Goal: Task Accomplishment & Management: Manage account settings

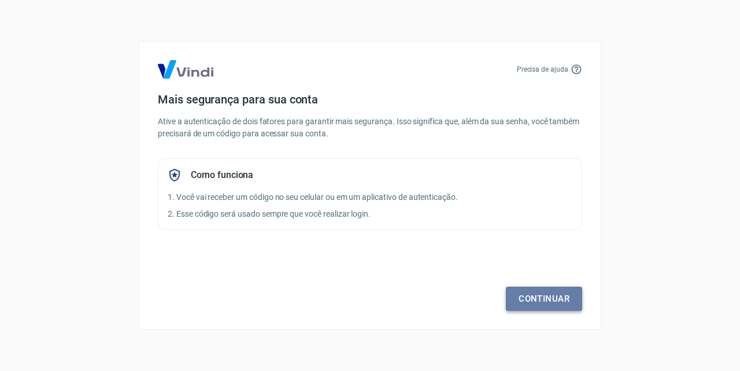
click at [549, 301] on link "Continuar" at bounding box center [544, 299] width 76 height 24
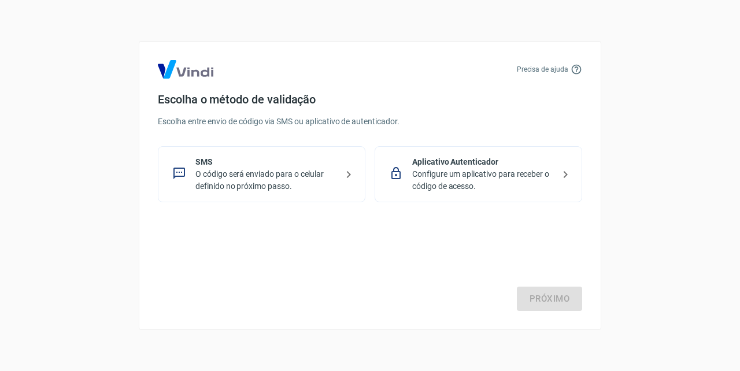
click at [301, 169] on p "O código será enviado para o celular definido no próximo passo." at bounding box center [266, 180] width 142 height 24
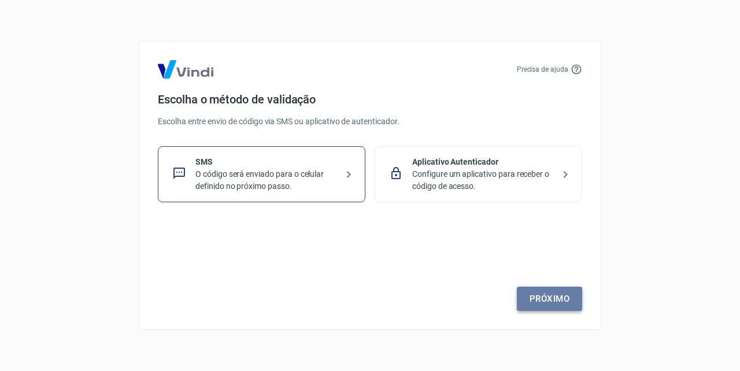
click at [559, 298] on link "Próximo" at bounding box center [549, 299] width 65 height 24
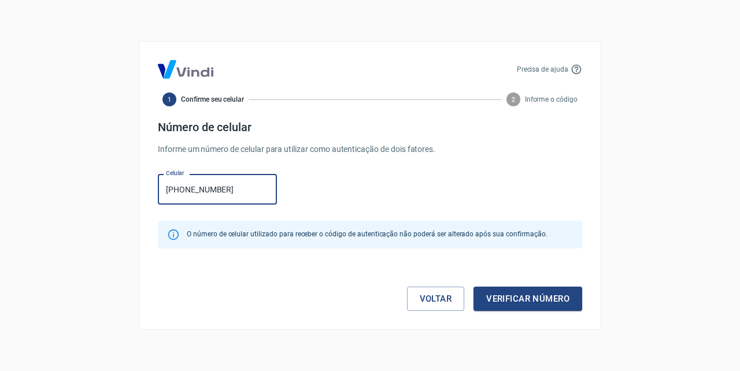
type input "[PHONE_NUMBER]"
click at [530, 298] on button "Verificar número" at bounding box center [527, 299] width 109 height 24
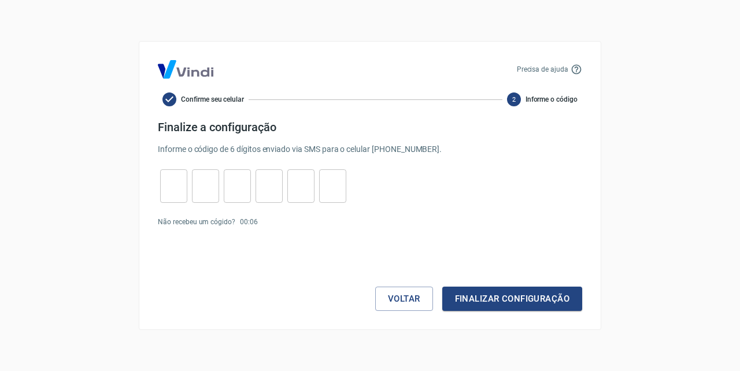
click at [657, 207] on div "Precisa de ajuda Confirme seu celular 2 Informe o código Finalize a configuraçã…" at bounding box center [370, 185] width 740 height 371
click at [284, 223] on link "Enviar novamente" at bounding box center [290, 222] width 56 height 8
click at [425, 195] on div "​ ​ ​ ​ ​ ​" at bounding box center [370, 186] width 424 height 34
click at [300, 224] on link "Enviar novamente" at bounding box center [290, 222] width 56 height 8
click at [77, 194] on div "Precisa de ajuda Confirme seu celular 2 Informe o código Finalize a configuraçã…" at bounding box center [370, 185] width 740 height 371
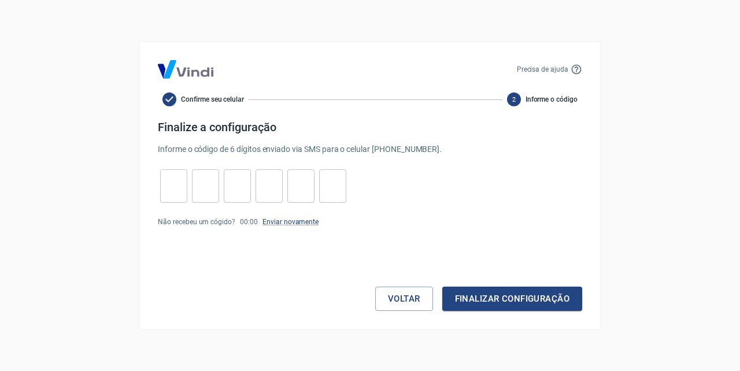
click at [538, 172] on div "​ ​ ​ ​ ​ ​" at bounding box center [370, 186] width 424 height 34
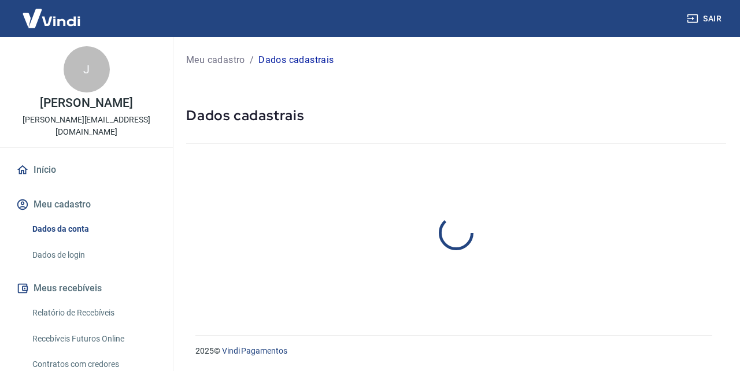
select select "AM"
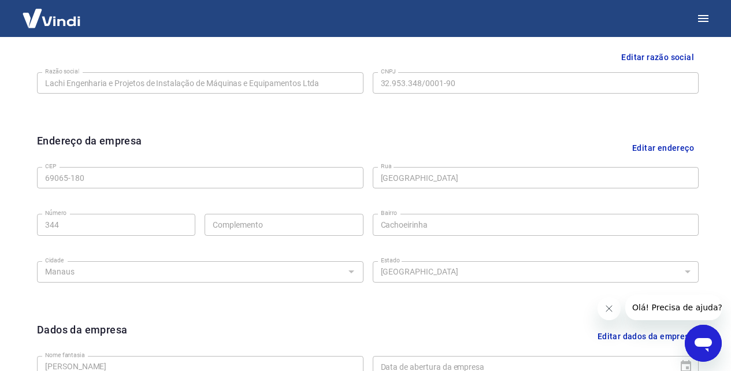
scroll to position [462, 0]
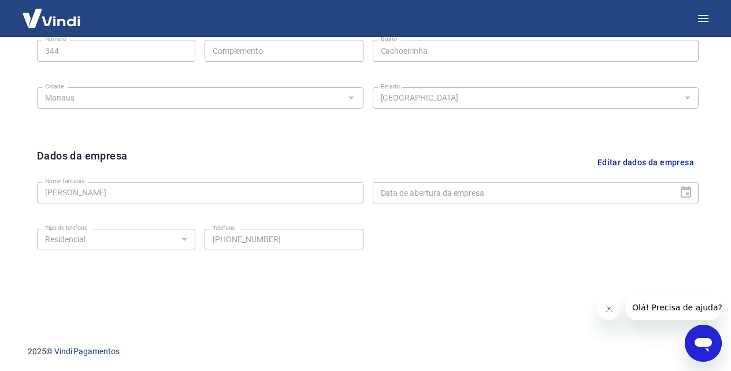
click at [300, 238] on input "(92) 98106-0910" at bounding box center [284, 239] width 158 height 21
click at [488, 241] on div "Tipo de telefone Residencial Comercial Tipo de telefone Telefone (92) 98106-091…" at bounding box center [368, 247] width 662 height 47
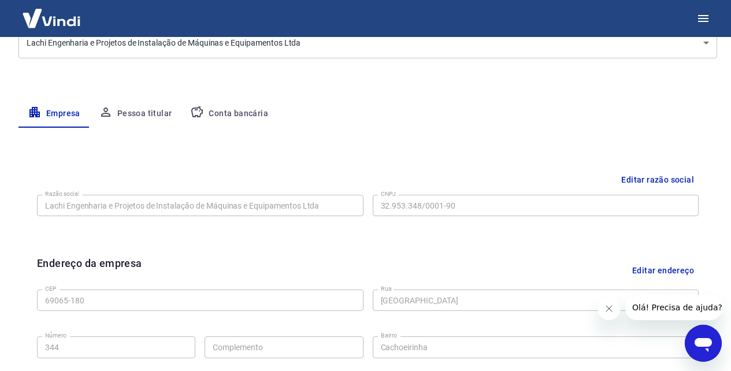
scroll to position [0, 0]
